Goal: Information Seeking & Learning: Understand process/instructions

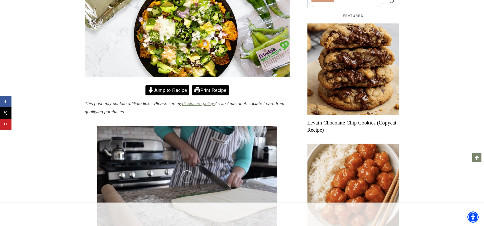
click at [208, 88] on link "Print Recipe" at bounding box center [210, 90] width 37 height 10
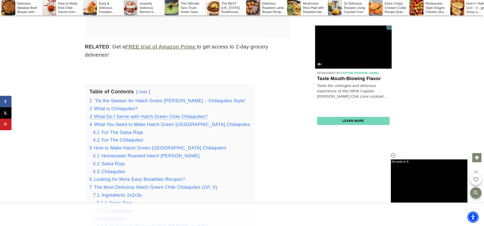
click at [149, 116] on span "What Do I Serve with Hatch Green Chile Chilaquiles?" at bounding box center [151, 116] width 114 height 5
